Goal: Transaction & Acquisition: Purchase product/service

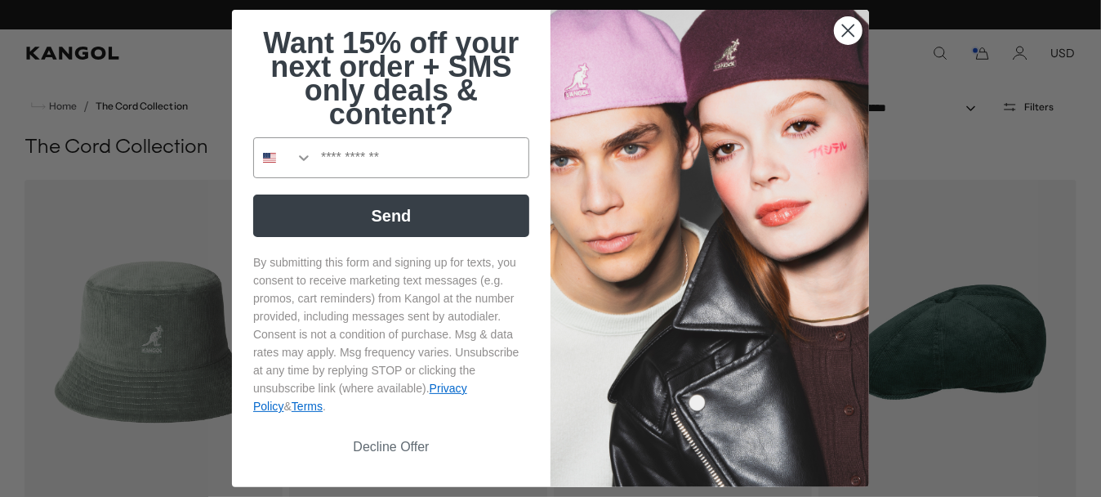
click at [385, 449] on button "Decline Offer" at bounding box center [391, 446] width 276 height 31
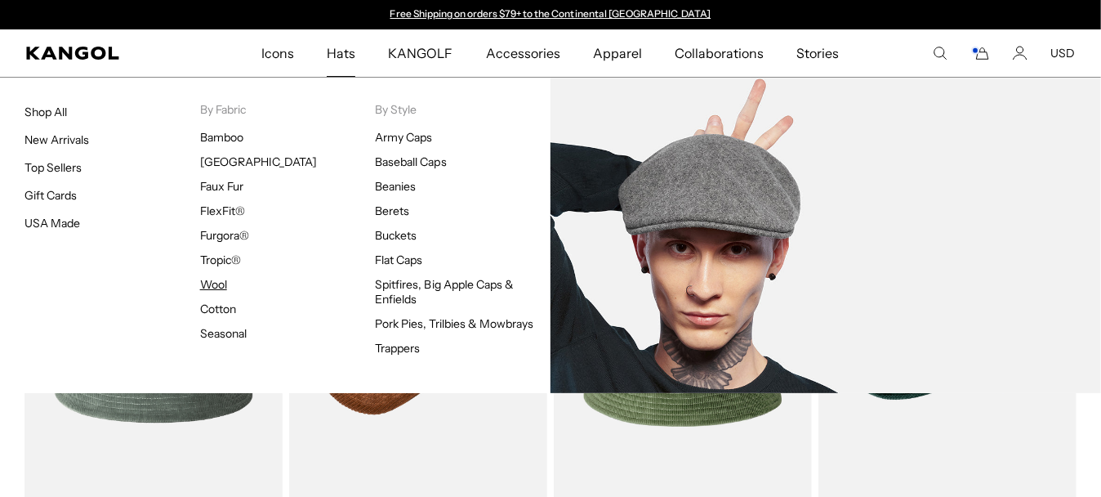
click at [214, 285] on link "Wool" at bounding box center [213, 284] width 27 height 15
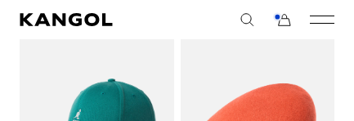
scroll to position [0, 315]
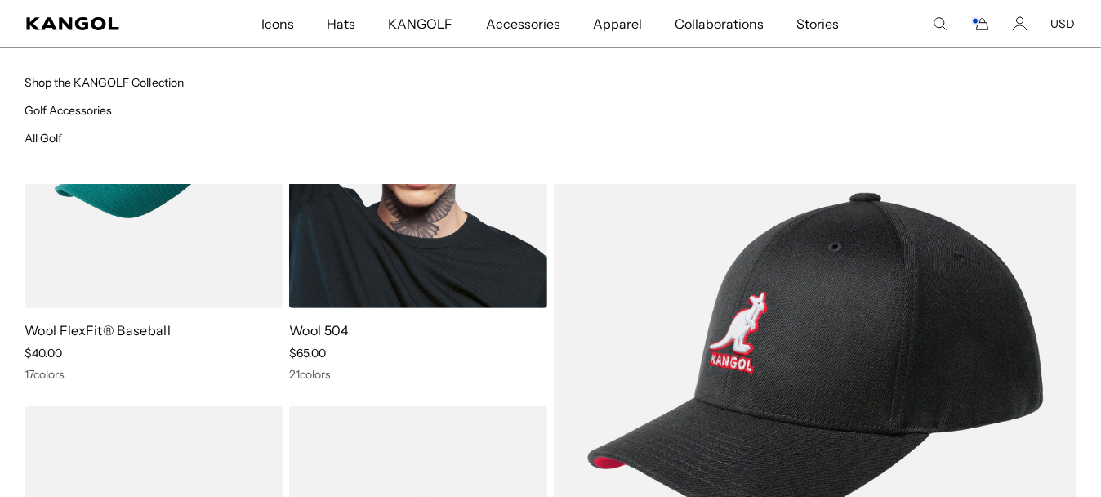
scroll to position [0, 337]
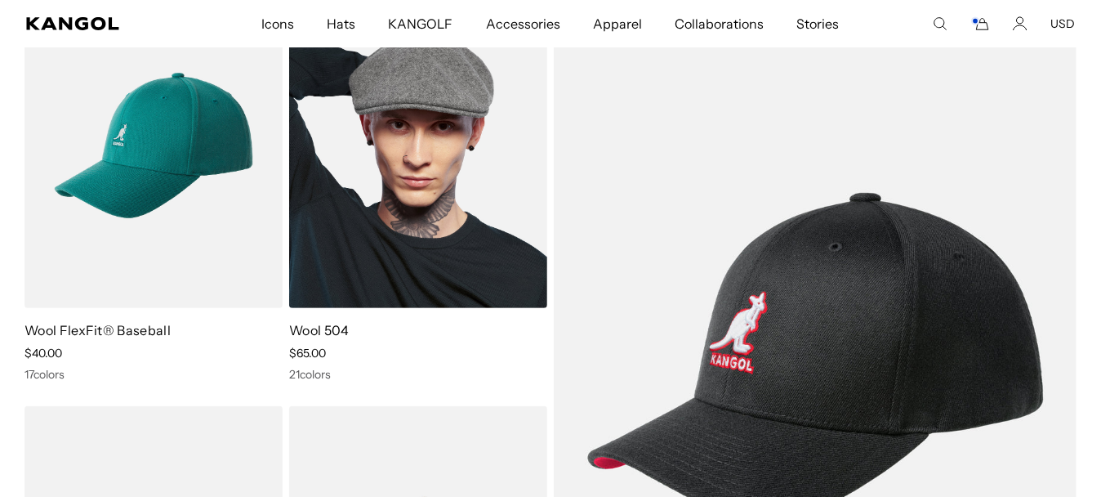
click at [436, 191] on img at bounding box center [418, 146] width 258 height 324
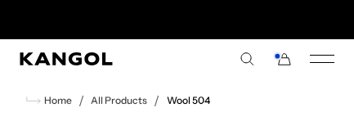
scroll to position [0, 315]
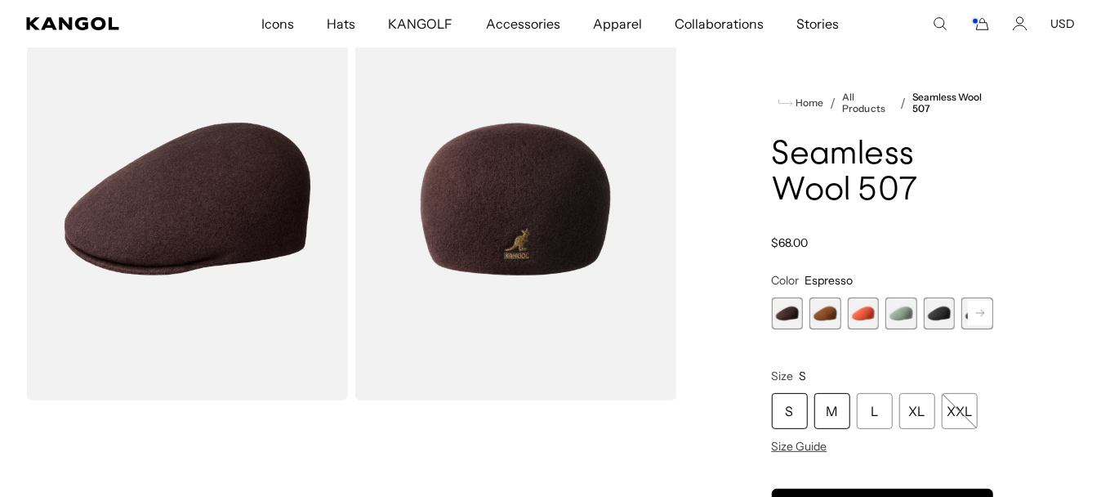
click at [846, 417] on div "M" at bounding box center [833, 411] width 36 height 36
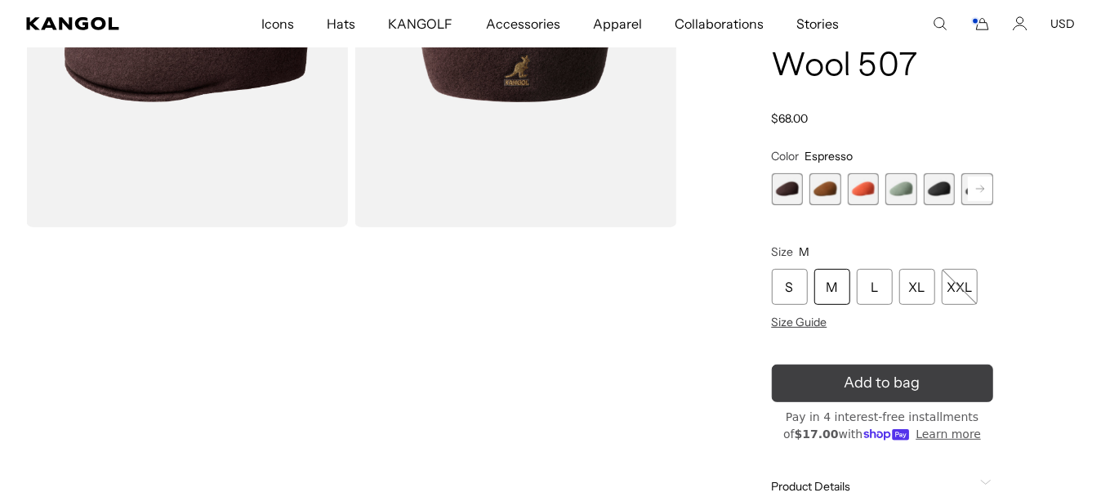
click at [895, 389] on icon "submit" at bounding box center [883, 383] width 32 height 32
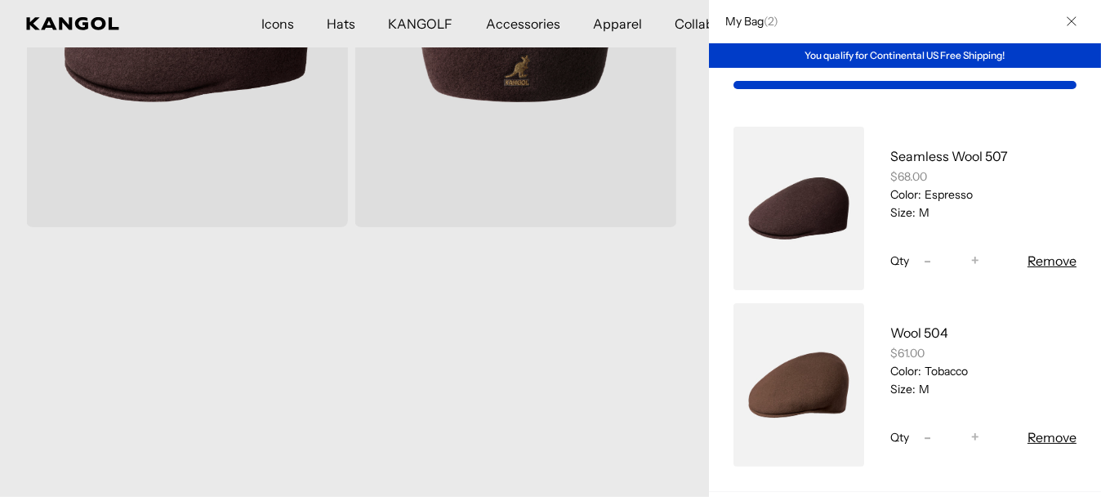
scroll to position [0, 337]
click at [1055, 440] on button "Remove" at bounding box center [1052, 437] width 49 height 20
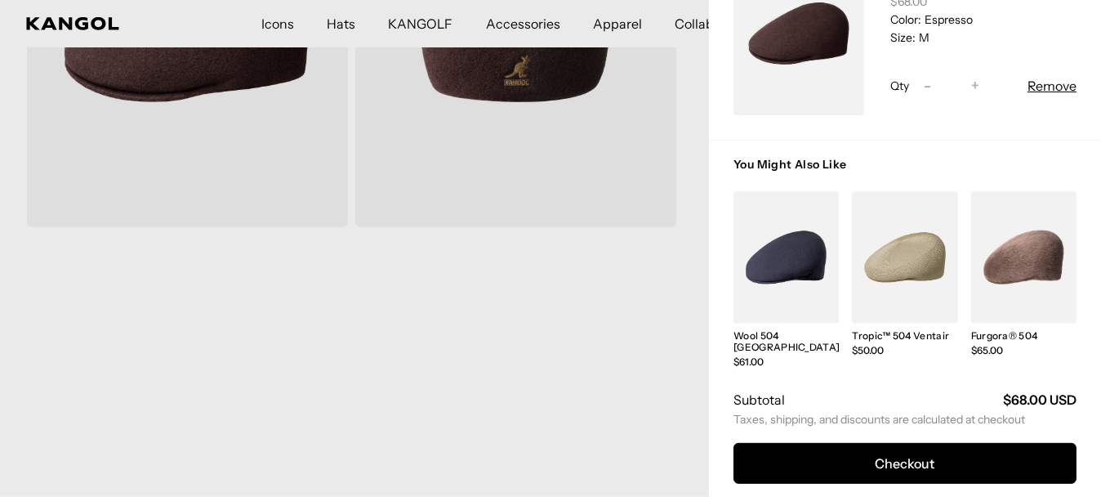
click at [521, 435] on div at bounding box center [550, 248] width 1101 height 497
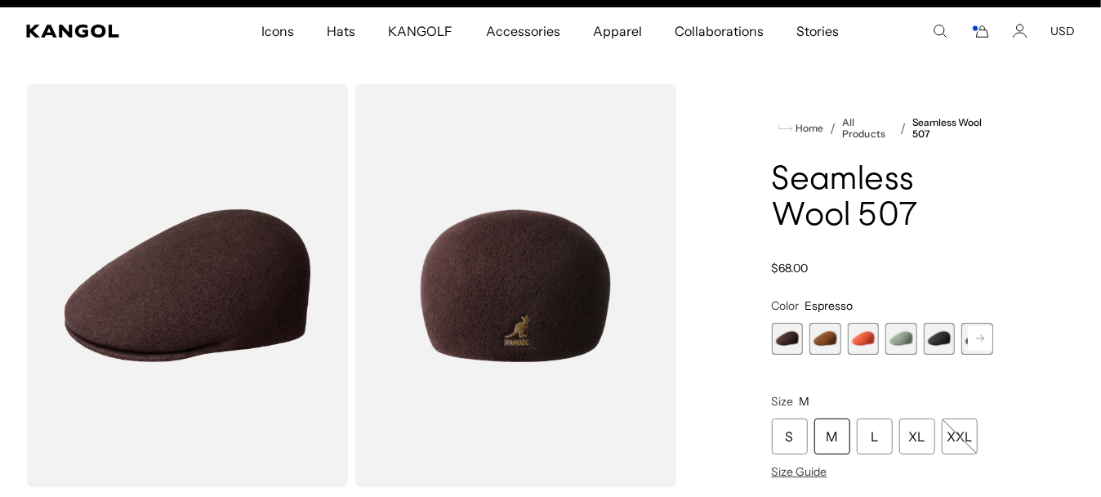
scroll to position [0, 0]
click at [823, 337] on span "2 of 9" at bounding box center [826, 339] width 32 height 32
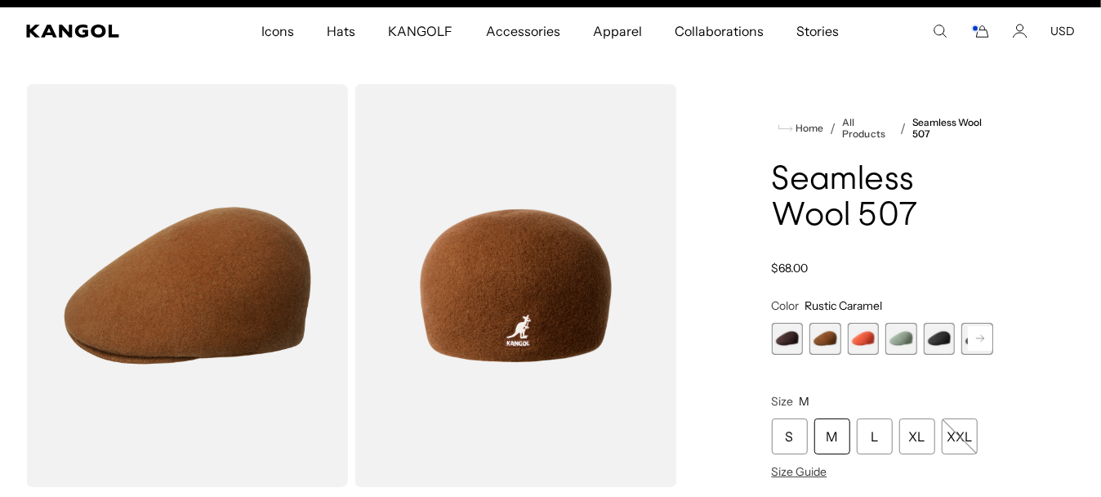
click at [781, 340] on span "1 of 9" at bounding box center [788, 339] width 32 height 32
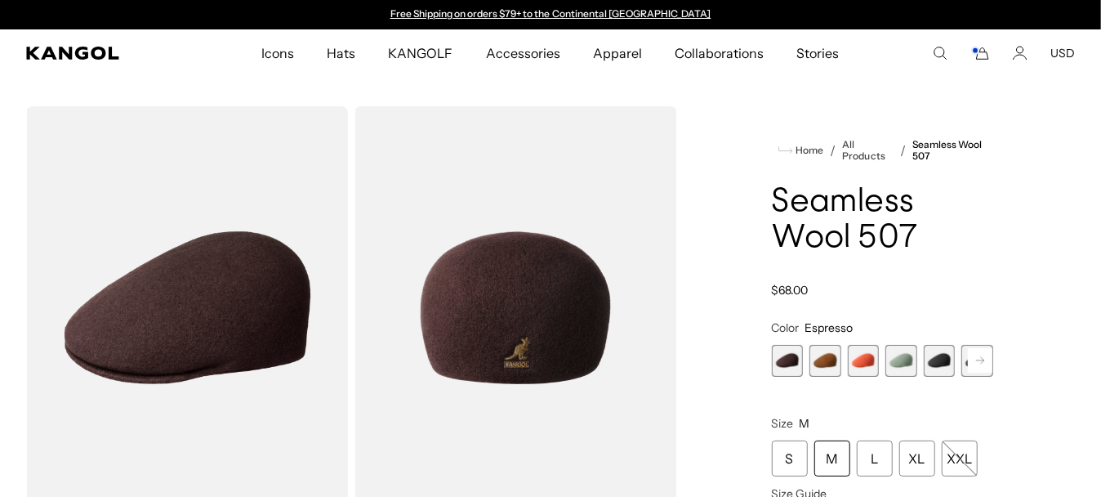
click at [988, 55] on icon "Cart" at bounding box center [981, 53] width 20 height 15
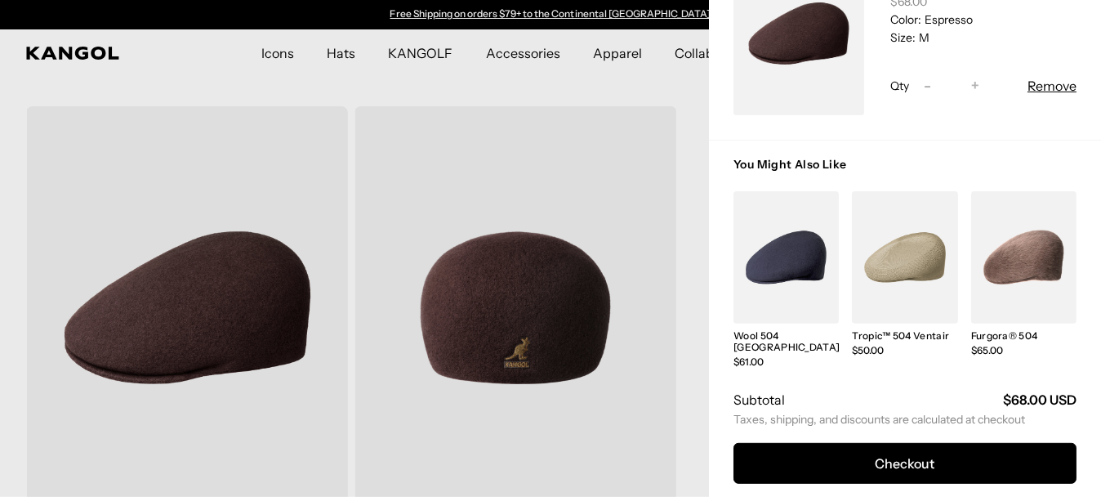
click at [610, 78] on div at bounding box center [550, 248] width 1101 height 497
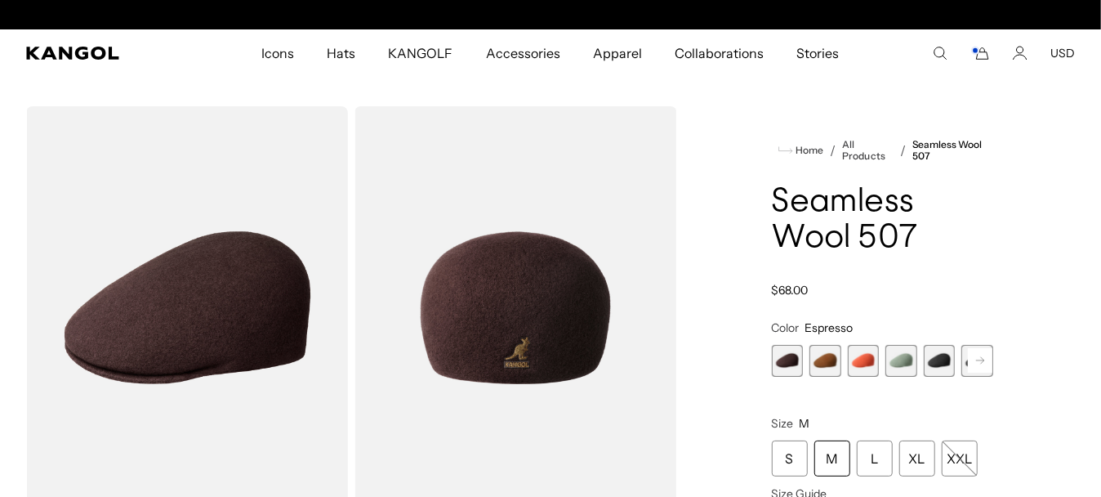
scroll to position [0, 337]
click at [946, 363] on span "5 of 9" at bounding box center [940, 361] width 32 height 32
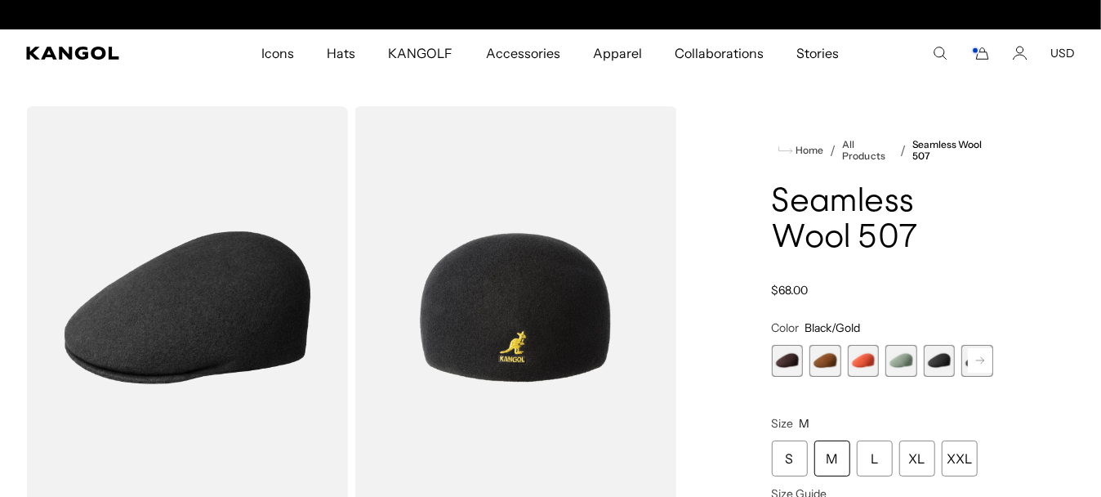
click at [896, 365] on span "4 of 9" at bounding box center [902, 361] width 32 height 32
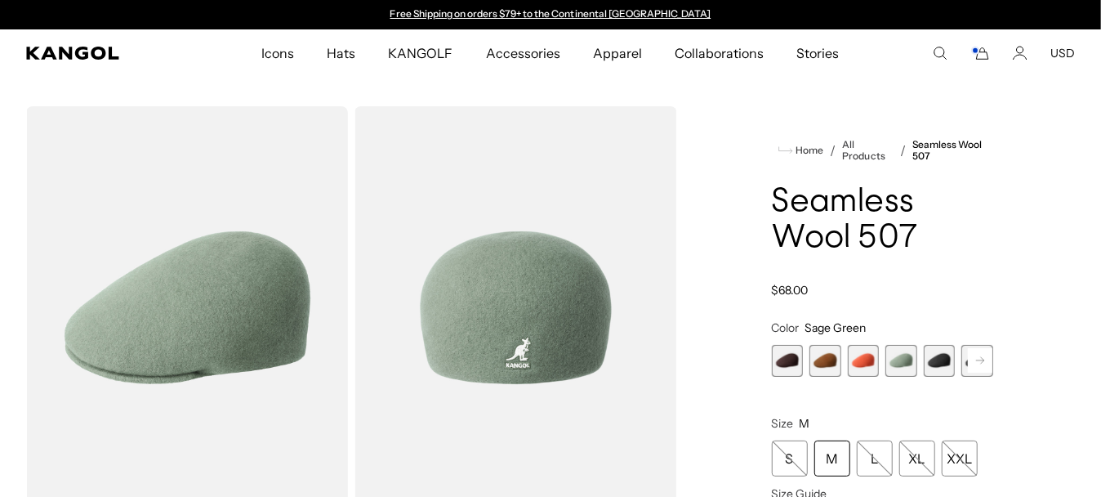
click at [864, 367] on span "3 of 9" at bounding box center [864, 361] width 32 height 32
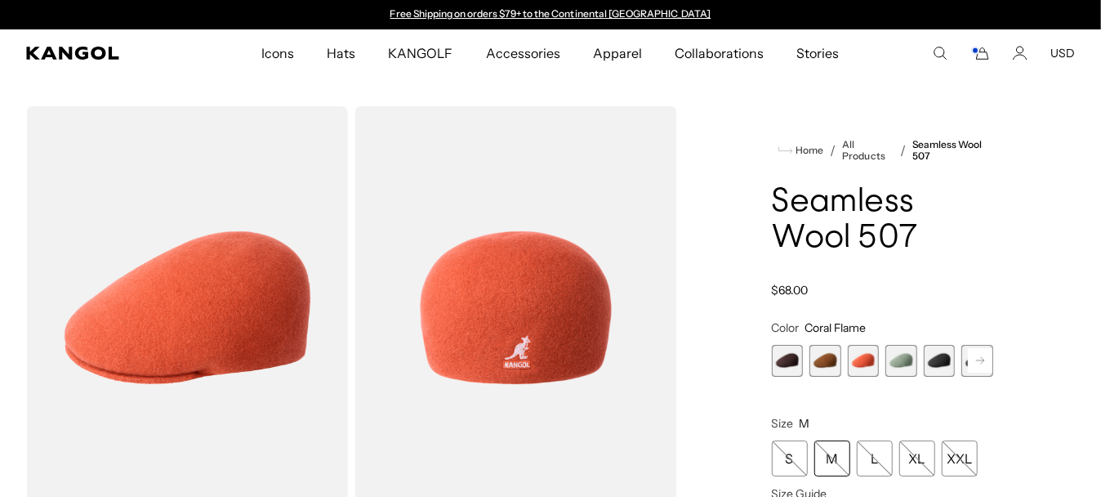
click at [821, 366] on span "2 of 9" at bounding box center [826, 361] width 32 height 32
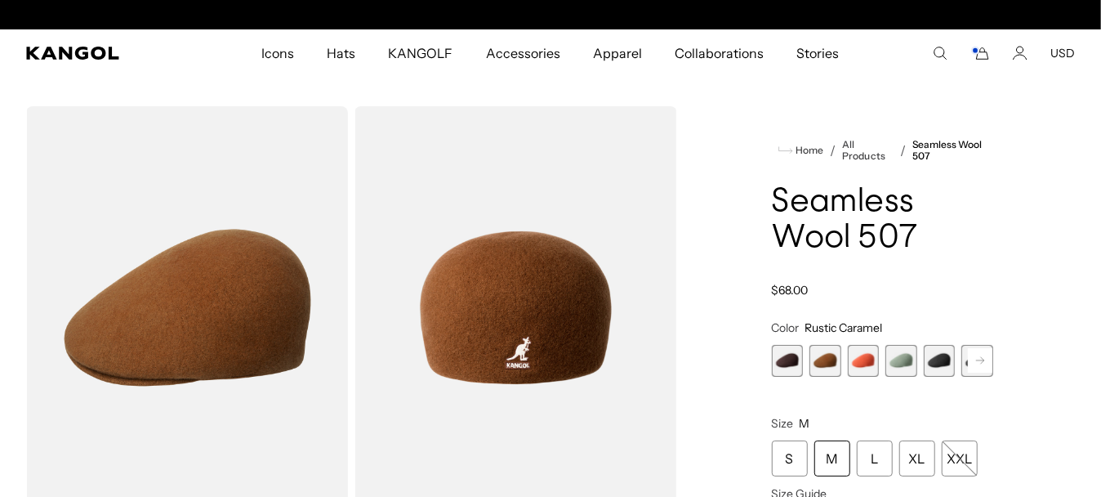
scroll to position [0, 337]
click at [791, 362] on span "1 of 9" at bounding box center [788, 361] width 32 height 32
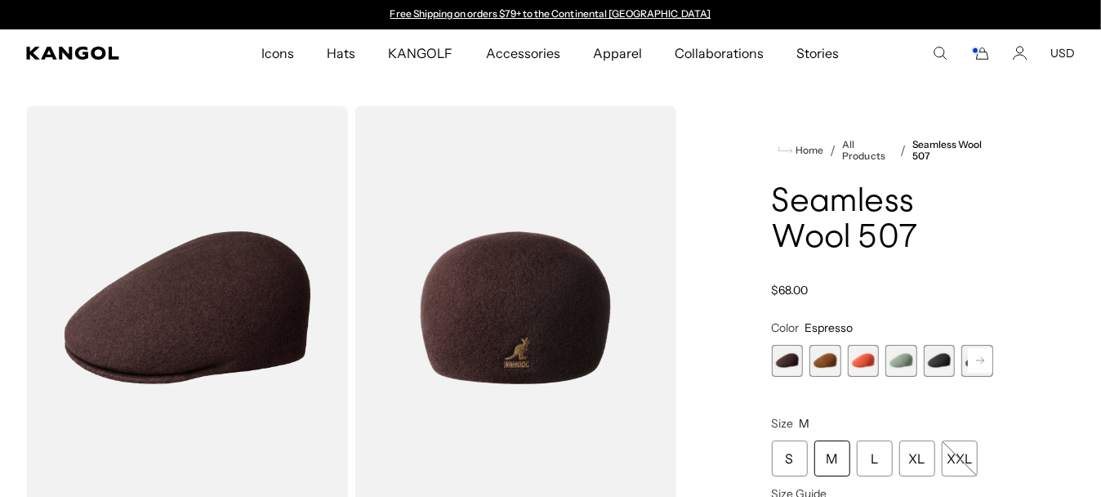
click at [975, 356] on rect at bounding box center [980, 360] width 25 height 25
click at [975, 356] on div "Previous Next Espresso Variant sold out or unavailable Rustic Caramel Variant s…" at bounding box center [883, 361] width 222 height 32
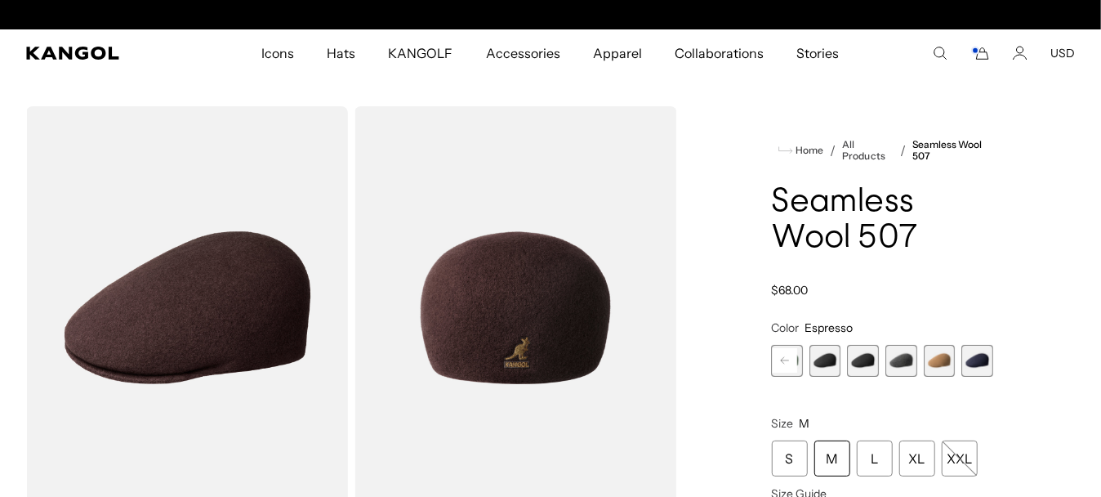
scroll to position [0, 337]
click at [862, 359] on span "6 of 9" at bounding box center [864, 361] width 32 height 32
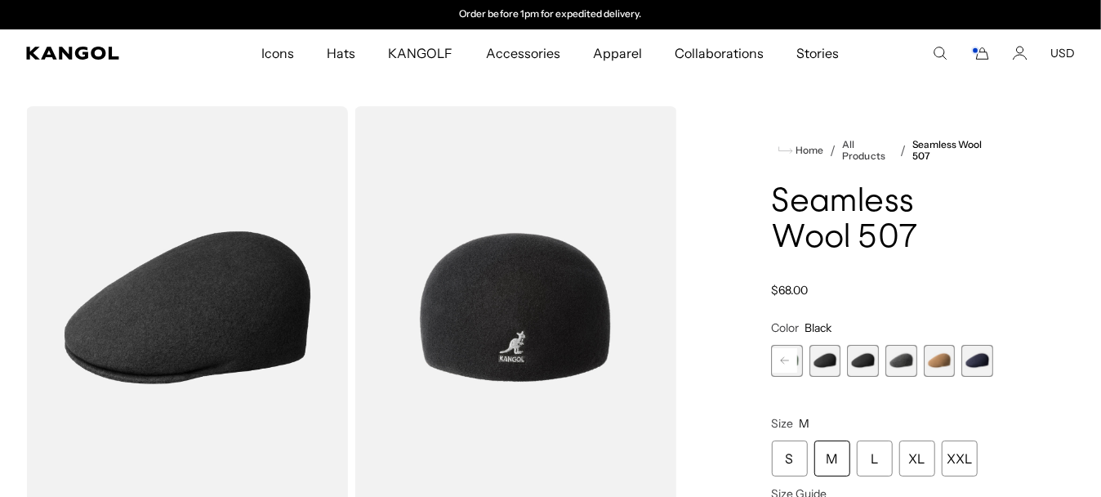
click at [828, 359] on span "5 of 9" at bounding box center [826, 361] width 32 height 32
click at [906, 358] on span "7 of 9" at bounding box center [902, 361] width 32 height 32
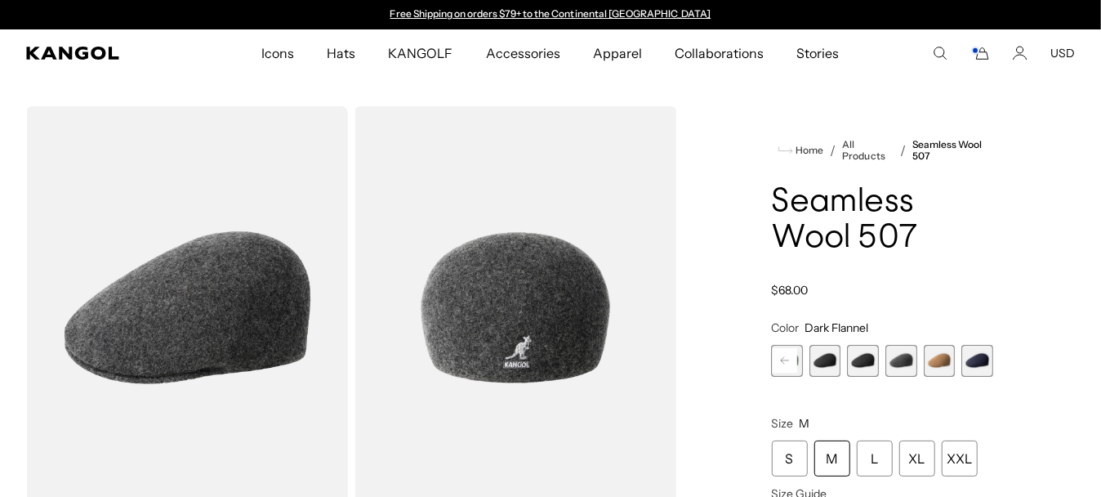
click at [935, 358] on span "8 of 9" at bounding box center [940, 361] width 32 height 32
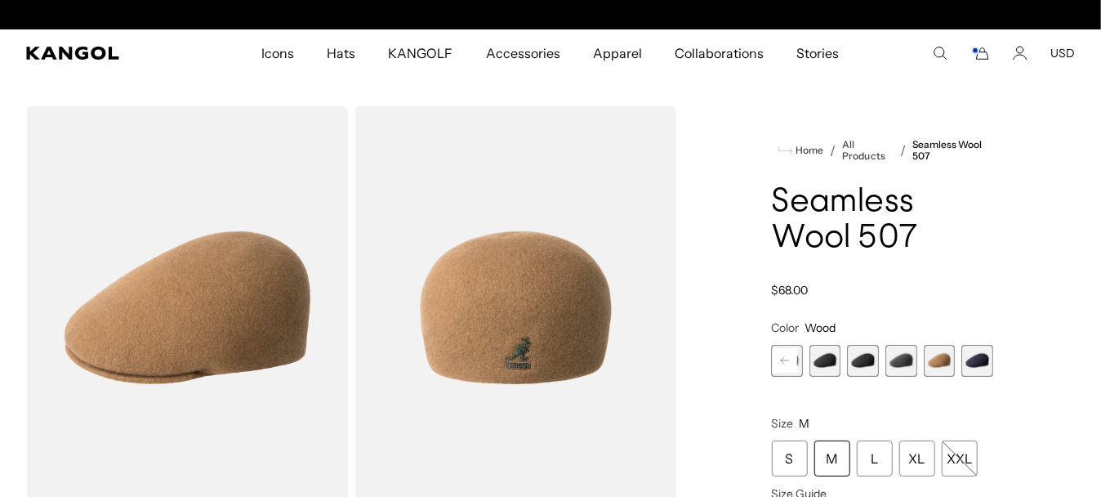
scroll to position [0, 337]
click at [987, 364] on span "9 of 9" at bounding box center [978, 361] width 32 height 32
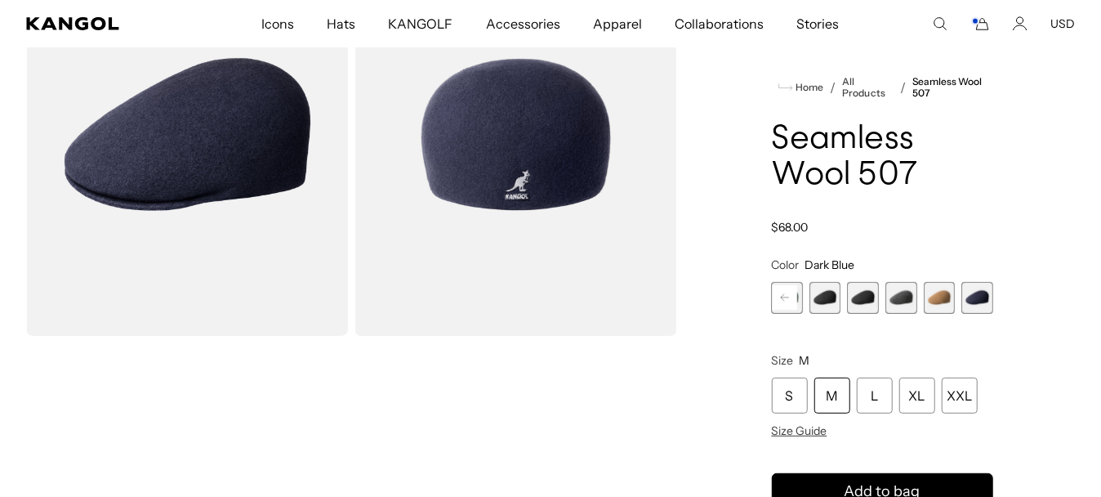
scroll to position [0, 337]
click at [784, 297] on rect at bounding box center [785, 297] width 25 height 25
click at [785, 297] on rect at bounding box center [785, 297] width 25 height 25
click at [786, 297] on rect at bounding box center [785, 297] width 25 height 25
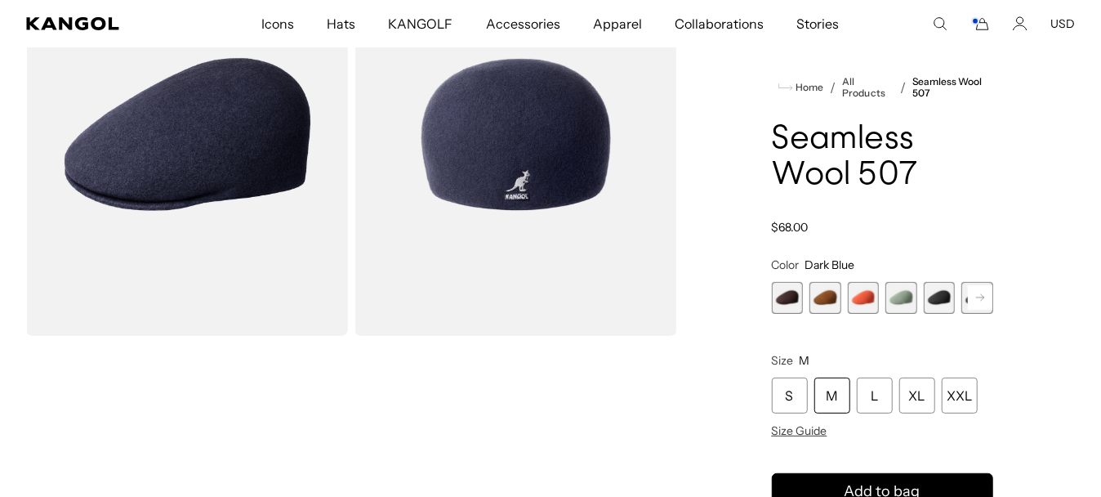
click at [786, 297] on span "1 of 9" at bounding box center [788, 298] width 32 height 32
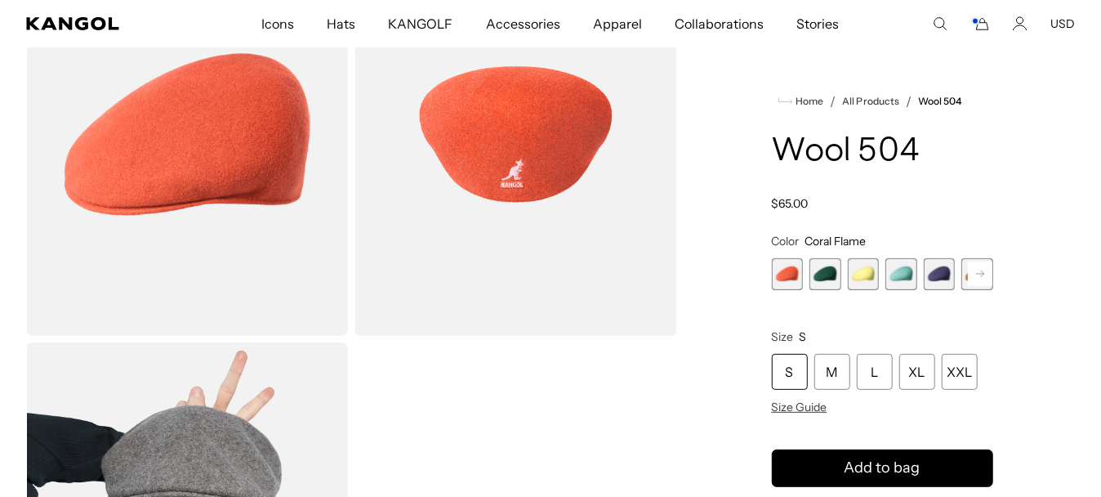
scroll to position [0, 337]
click at [989, 273] on rect at bounding box center [980, 273] width 25 height 25
click at [980, 266] on rect at bounding box center [980, 273] width 25 height 25
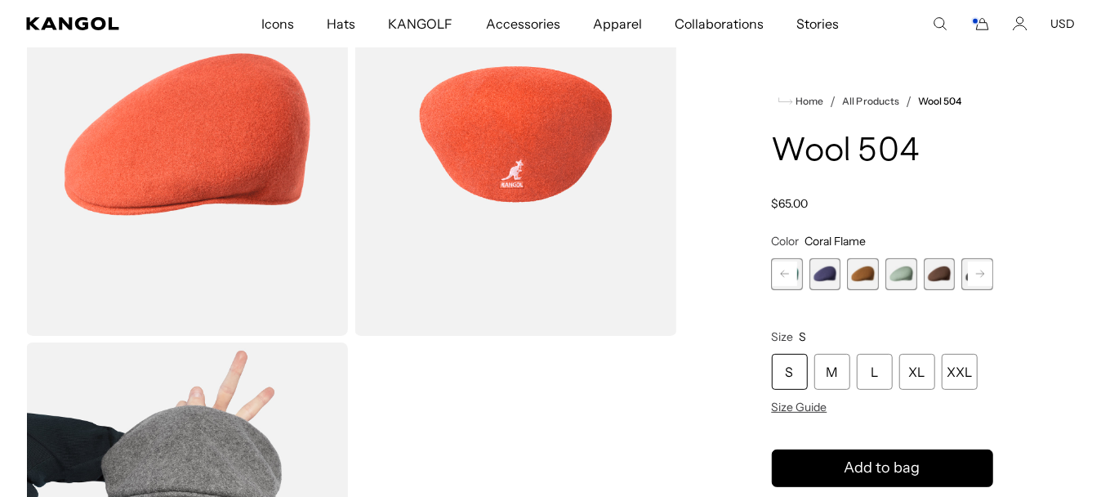
click at [980, 266] on rect at bounding box center [980, 273] width 25 height 25
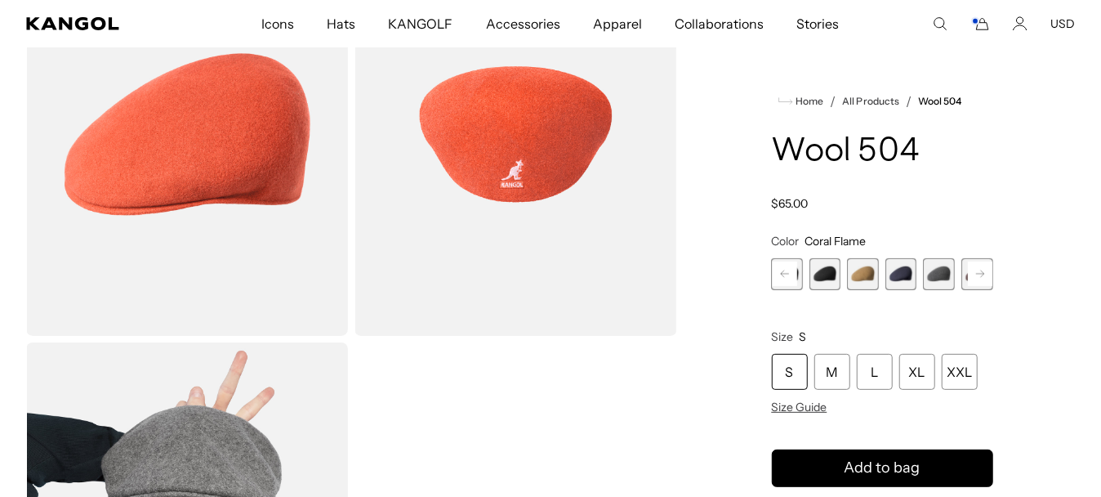
click at [980, 266] on rect at bounding box center [980, 273] width 25 height 25
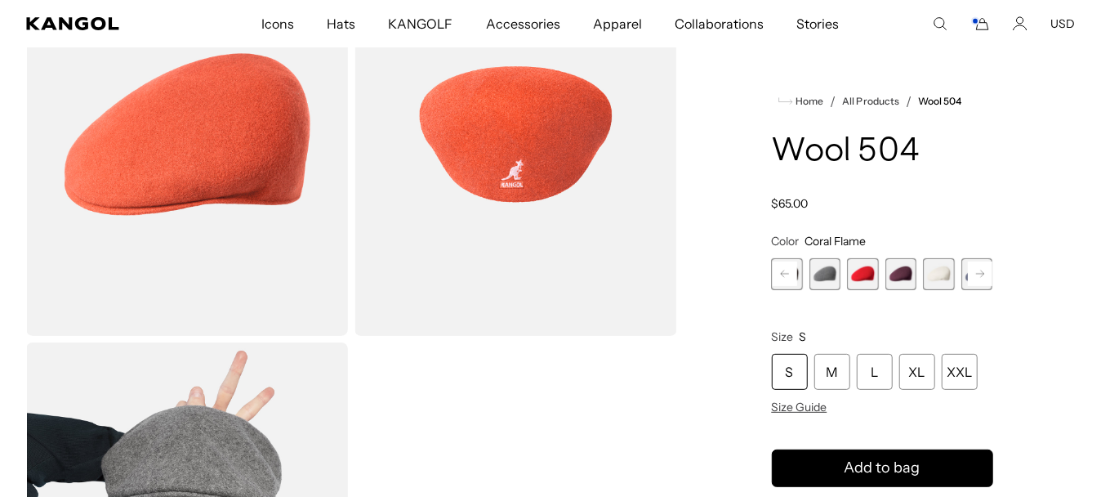
click at [981, 266] on rect at bounding box center [980, 273] width 25 height 25
click at [982, 266] on div "Previous Next Coral Flame Variant sold out or unavailable Deep Emerald Variant …" at bounding box center [883, 274] width 222 height 32
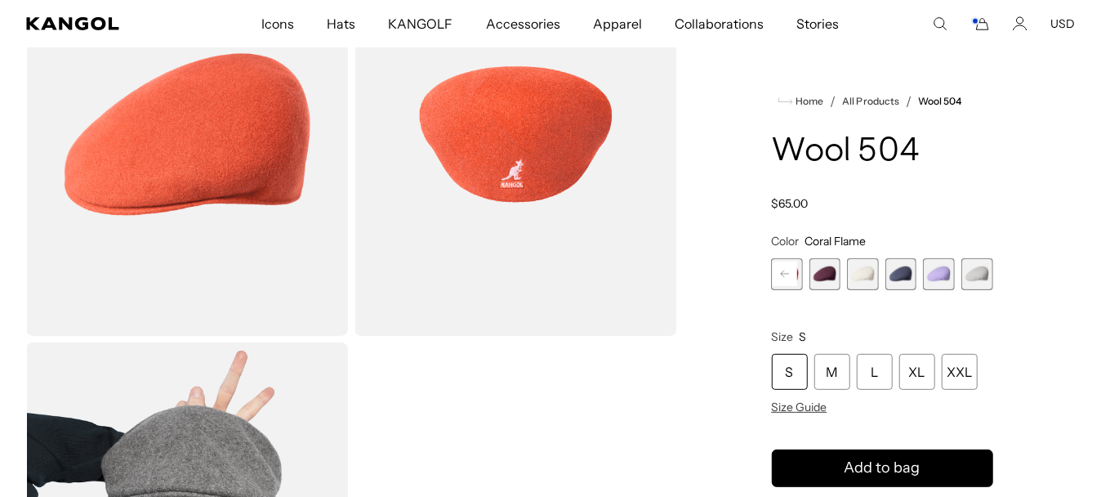
click at [982, 266] on span "21 of 21" at bounding box center [978, 274] width 32 height 32
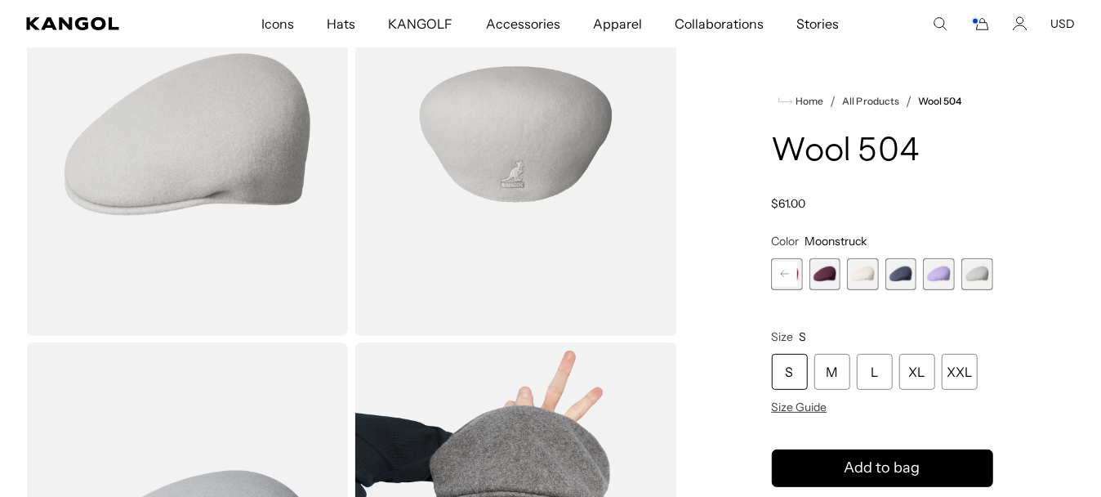
click at [792, 274] on rect at bounding box center [785, 273] width 25 height 25
click at [876, 280] on span "14 of 21" at bounding box center [863, 274] width 32 height 32
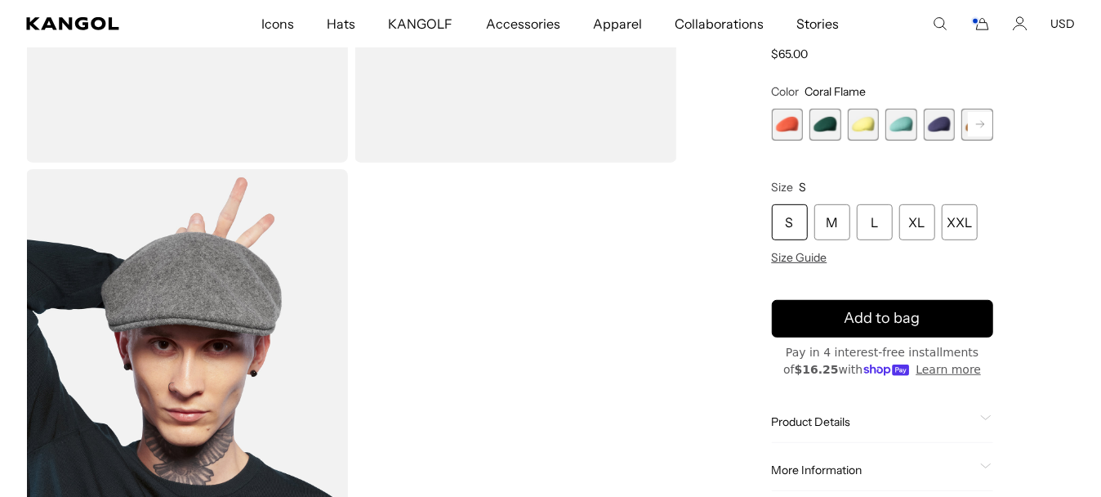
click at [984, 123] on rect at bounding box center [980, 124] width 25 height 25
click at [898, 117] on span "6 of 21" at bounding box center [902, 125] width 32 height 32
click at [906, 118] on span "6 of 21" at bounding box center [902, 125] width 32 height 32
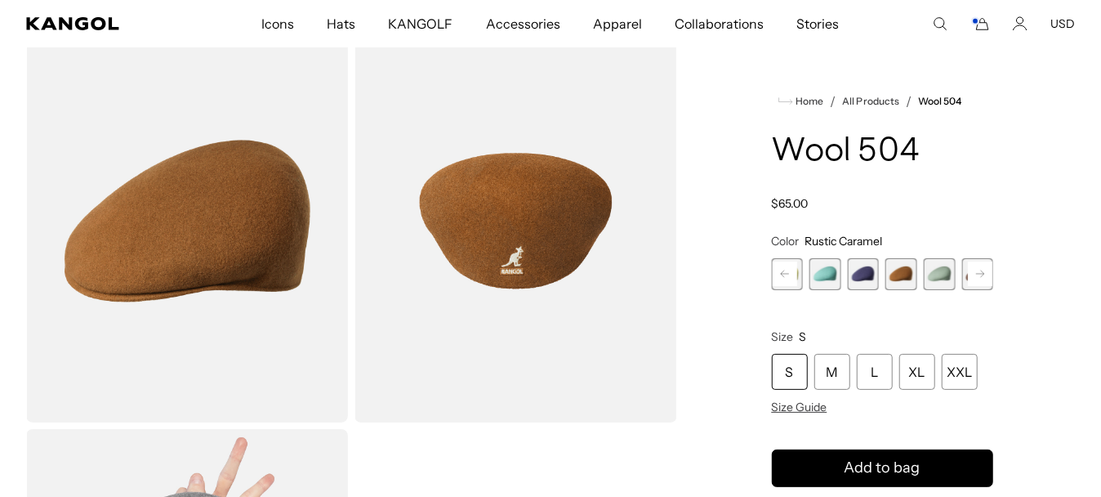
scroll to position [0, 337]
click at [830, 377] on div "M" at bounding box center [833, 372] width 36 height 36
click at [987, 274] on rect at bounding box center [980, 273] width 25 height 25
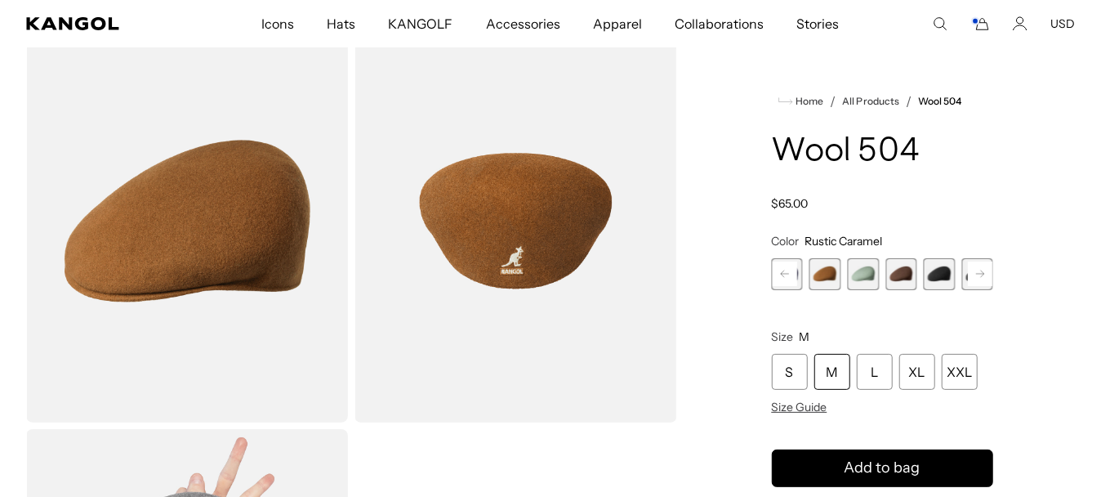
click at [905, 275] on span "8 of 21" at bounding box center [902, 274] width 32 height 32
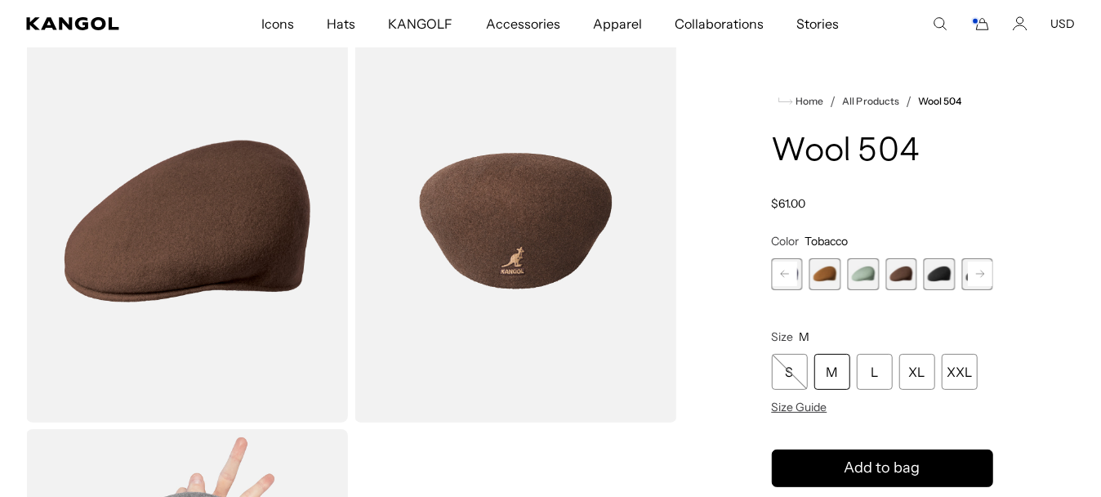
scroll to position [0, 337]
click at [979, 268] on rect at bounding box center [980, 273] width 25 height 25
click at [981, 269] on rect at bounding box center [980, 273] width 25 height 25
click at [870, 281] on span "9 of 21" at bounding box center [864, 274] width 32 height 32
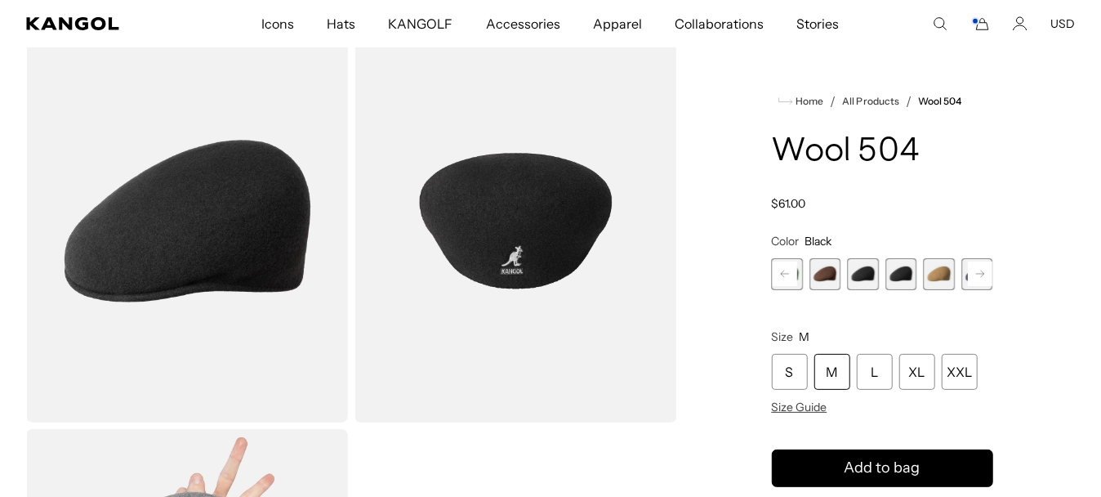
scroll to position [0, 337]
click at [904, 279] on span "10 of 21" at bounding box center [902, 274] width 32 height 32
click at [940, 279] on span "11 of 21" at bounding box center [940, 274] width 32 height 32
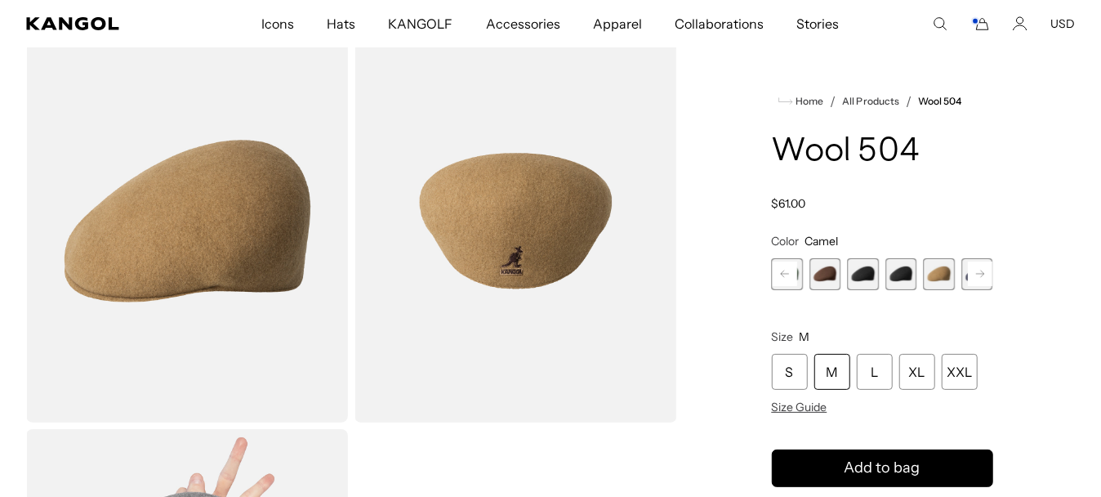
scroll to position [0, 337]
click at [984, 280] on rect at bounding box center [980, 273] width 25 height 25
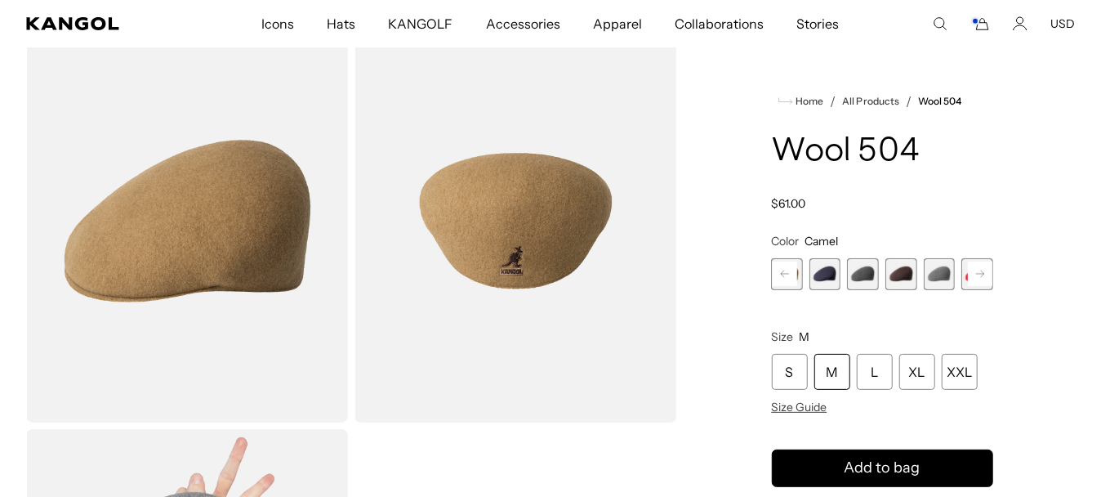
scroll to position [0, 0]
click at [903, 281] on span "14 of 21" at bounding box center [902, 274] width 32 height 32
